Goal: Task Accomplishment & Management: Use online tool/utility

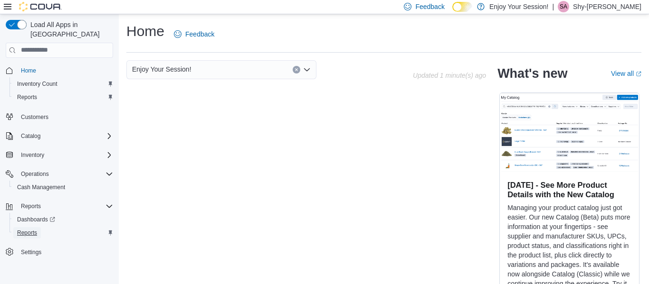
click at [34, 229] on span "Reports" at bounding box center [27, 233] width 20 height 8
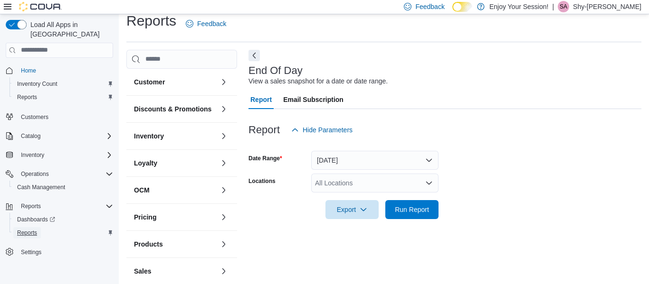
scroll to position [16, 0]
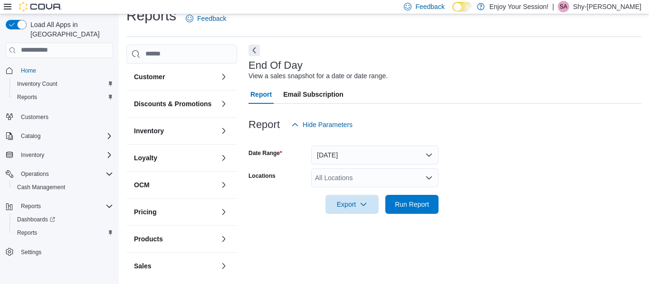
click at [365, 180] on div "All Locations" at bounding box center [374, 178] width 127 height 19
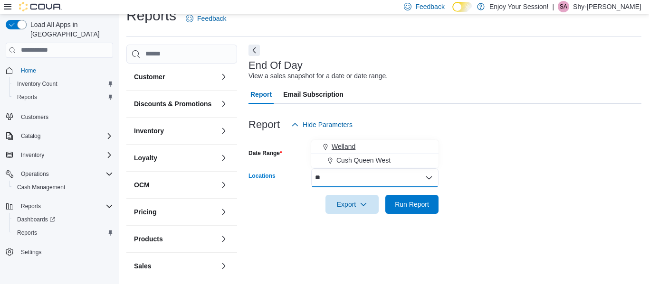
type input "**"
click at [343, 146] on span "Welland" at bounding box center [343, 146] width 24 height 9
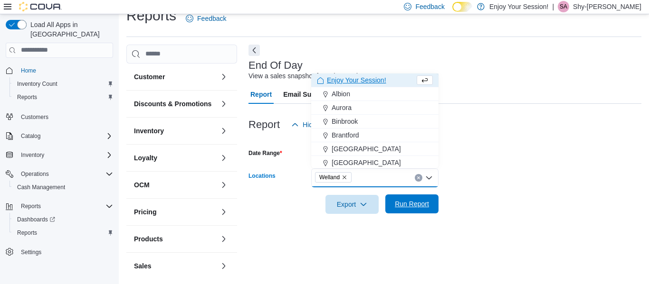
click at [420, 202] on span "Run Report" at bounding box center [412, 203] width 34 height 9
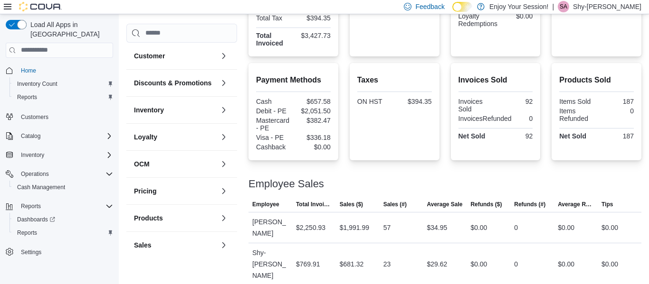
scroll to position [298, 0]
